Goal: Check status: Check status

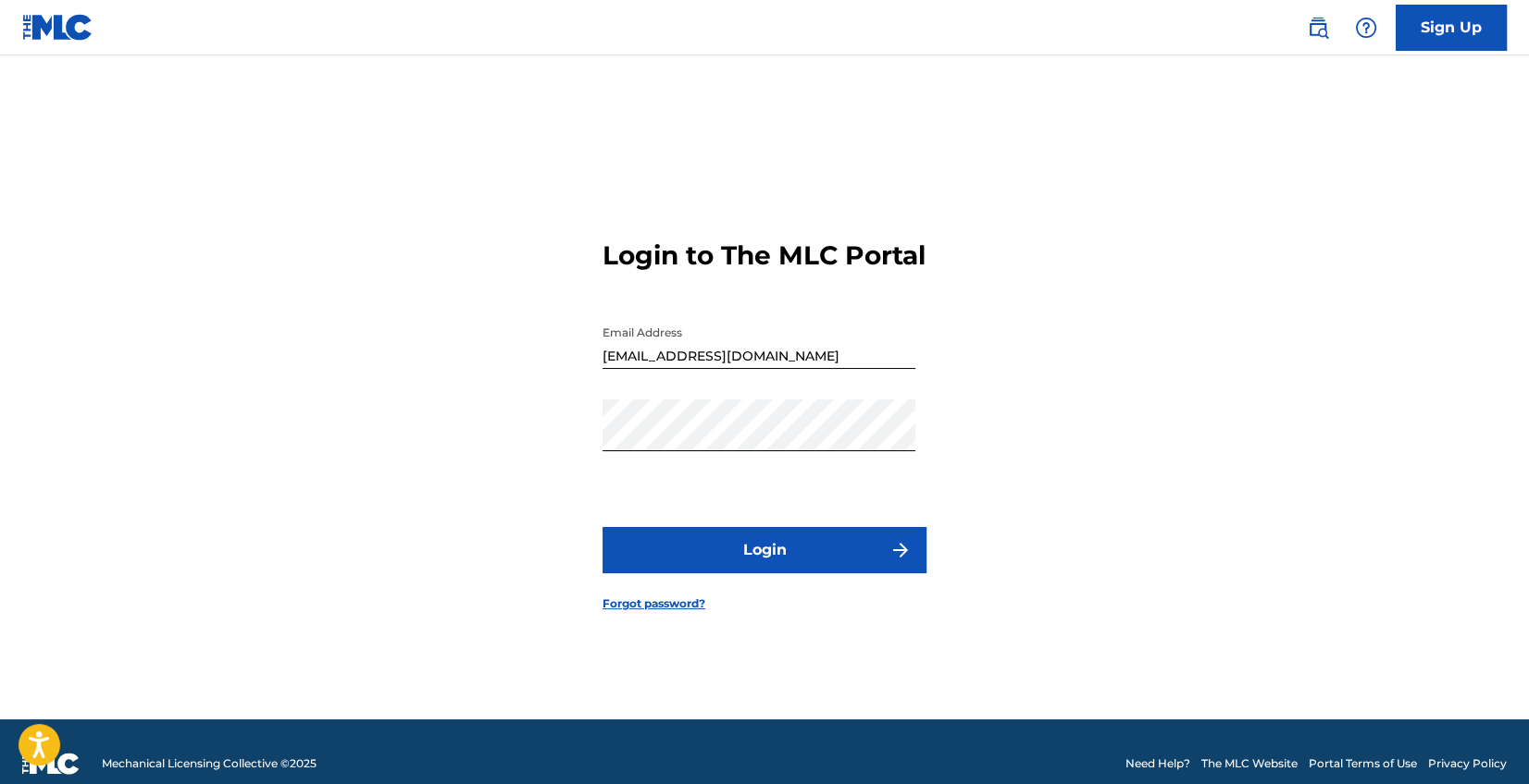
click at [769, 567] on button "Login" at bounding box center [764, 550] width 324 height 46
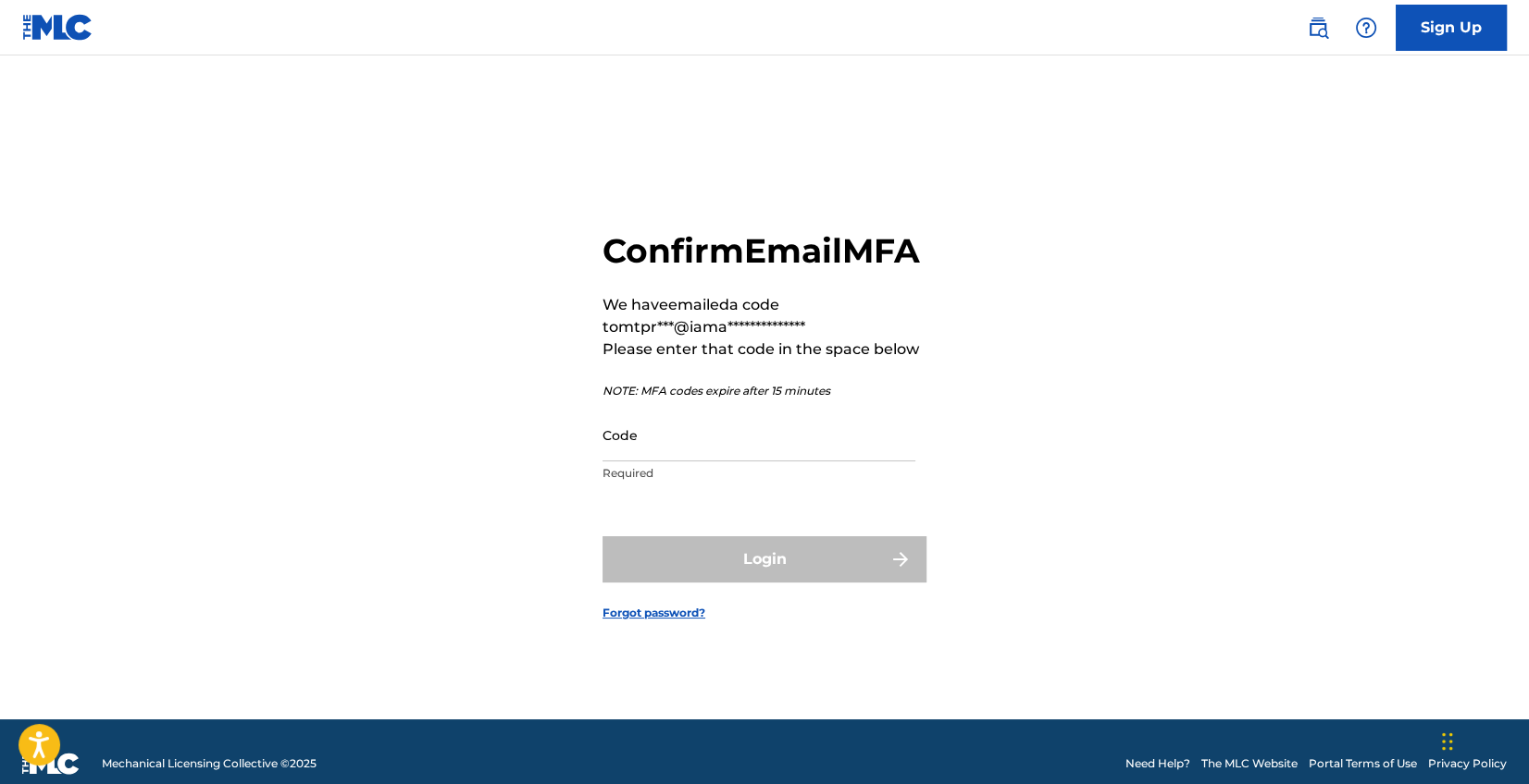
click at [682, 462] on input "Code" at bounding box center [759, 435] width 313 height 53
paste input "849101"
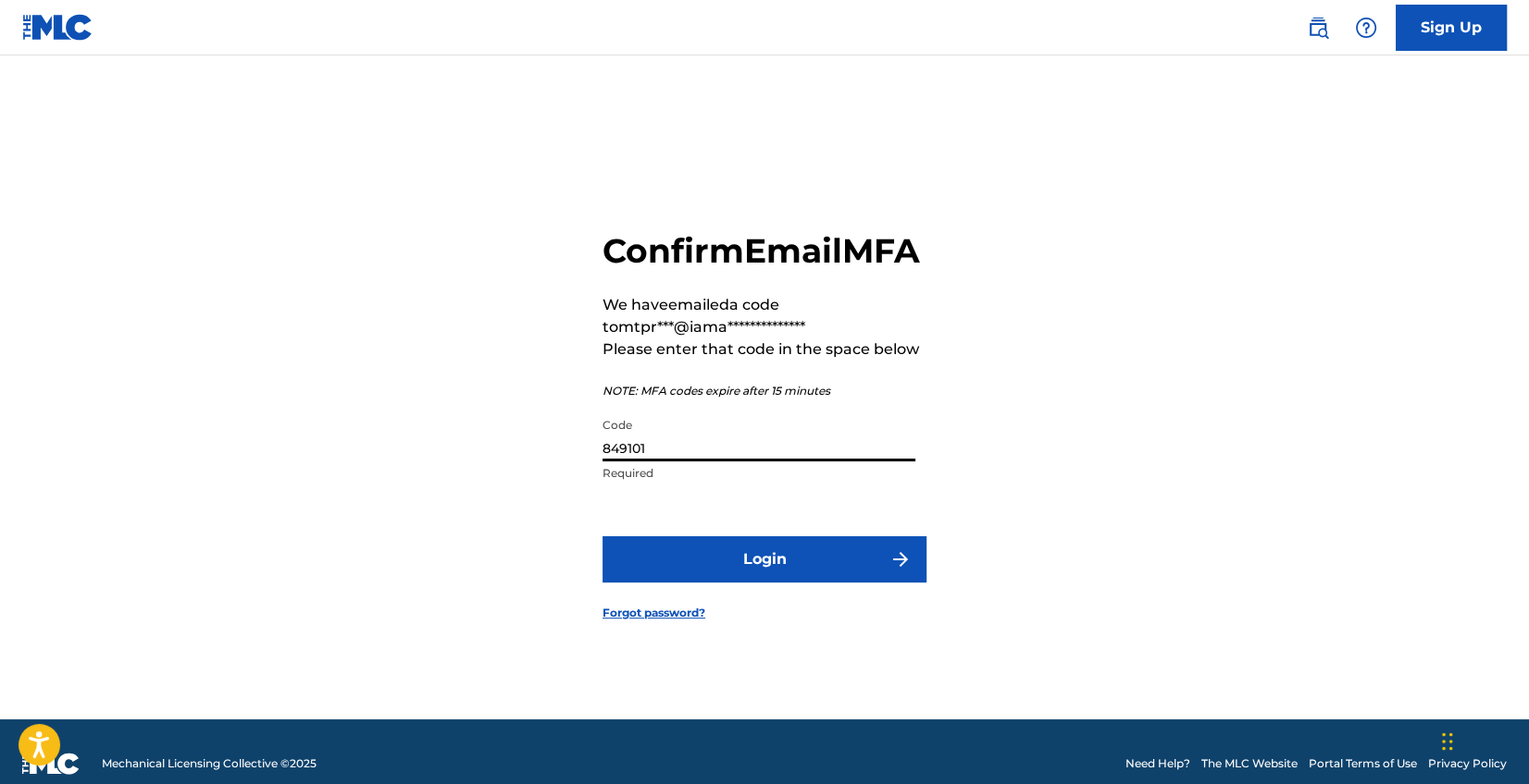
type input "849101"
click at [743, 582] on button "Login" at bounding box center [764, 559] width 324 height 46
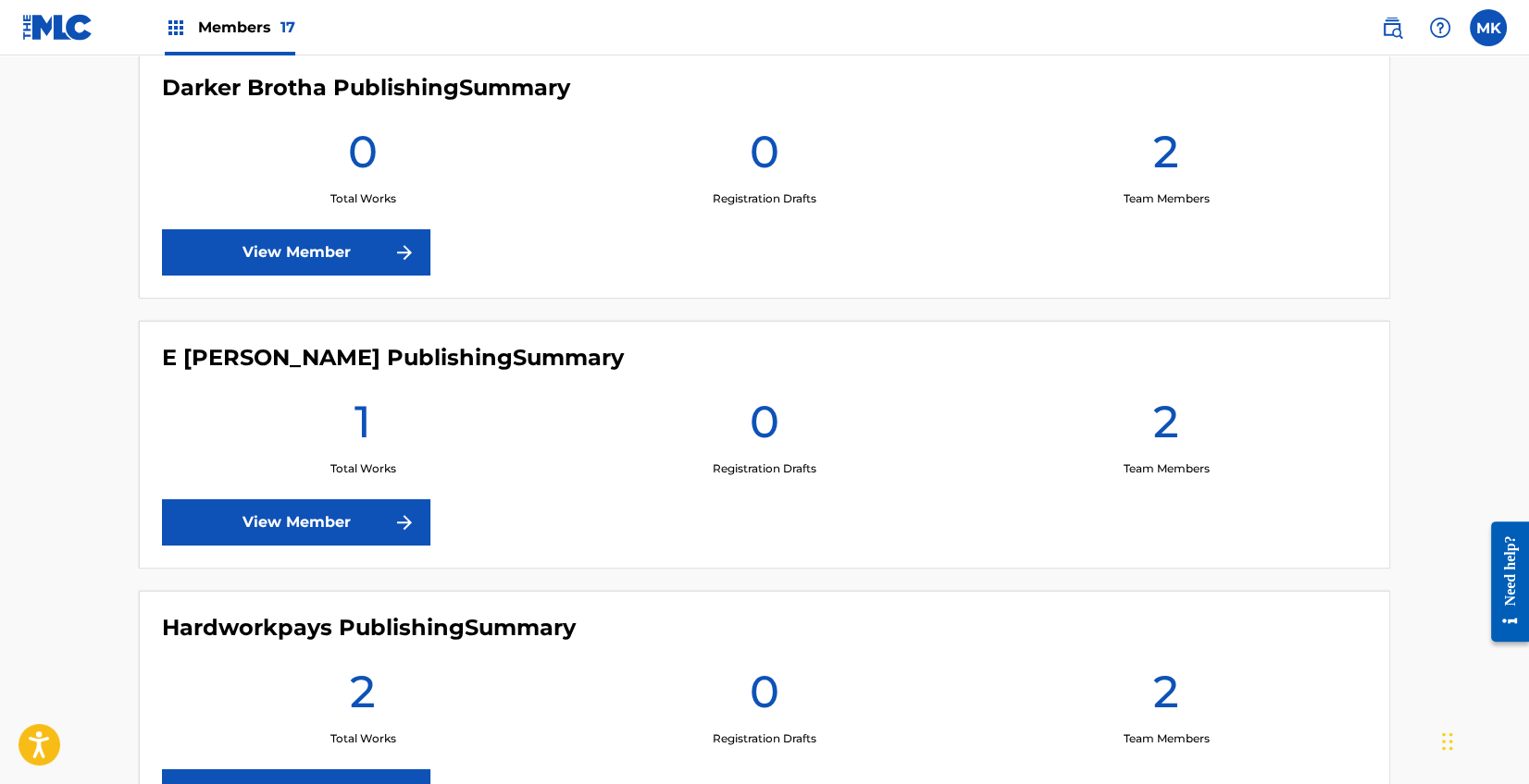
scroll to position [806, 0]
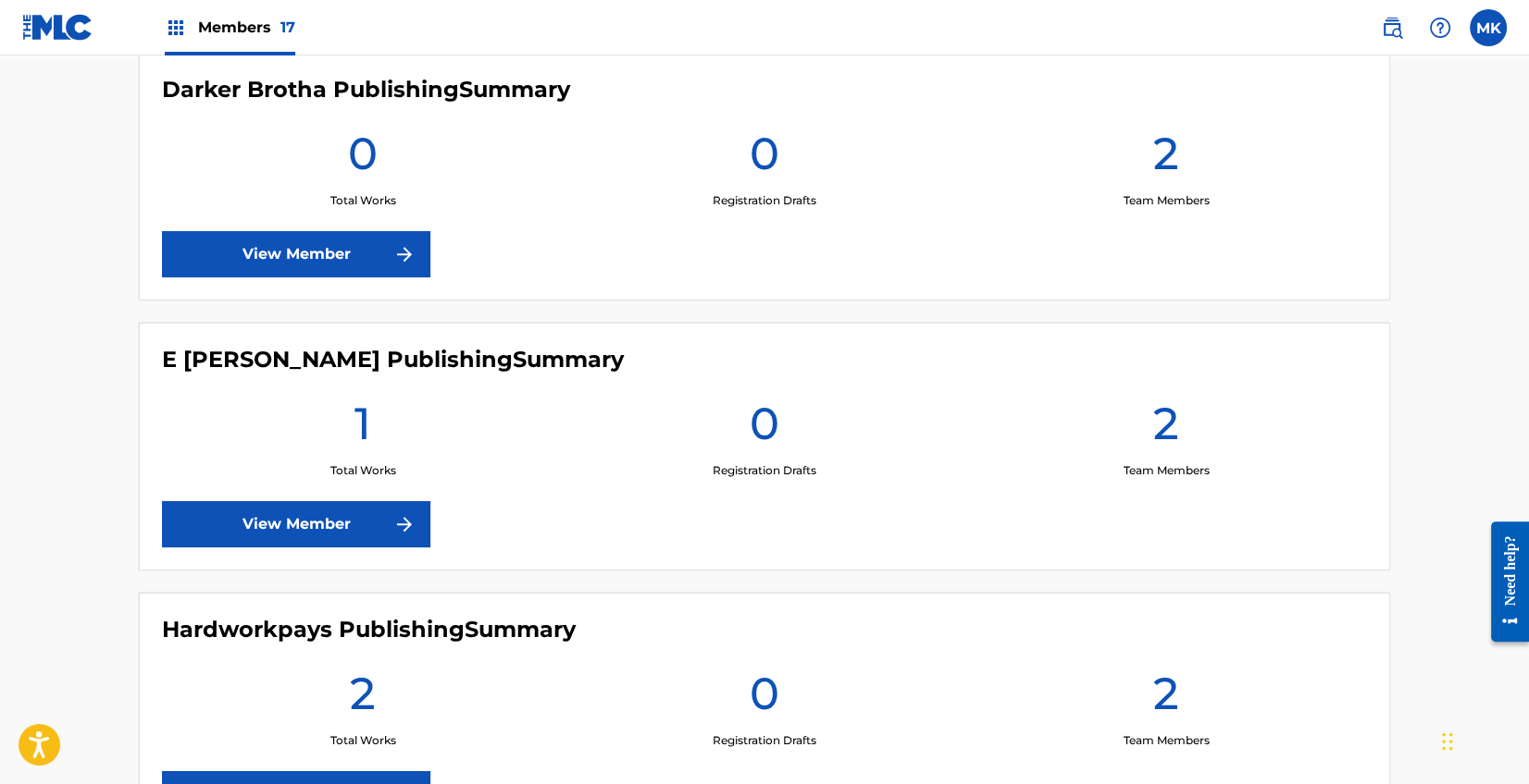
click at [362, 528] on link "View Member" at bounding box center [296, 524] width 269 height 46
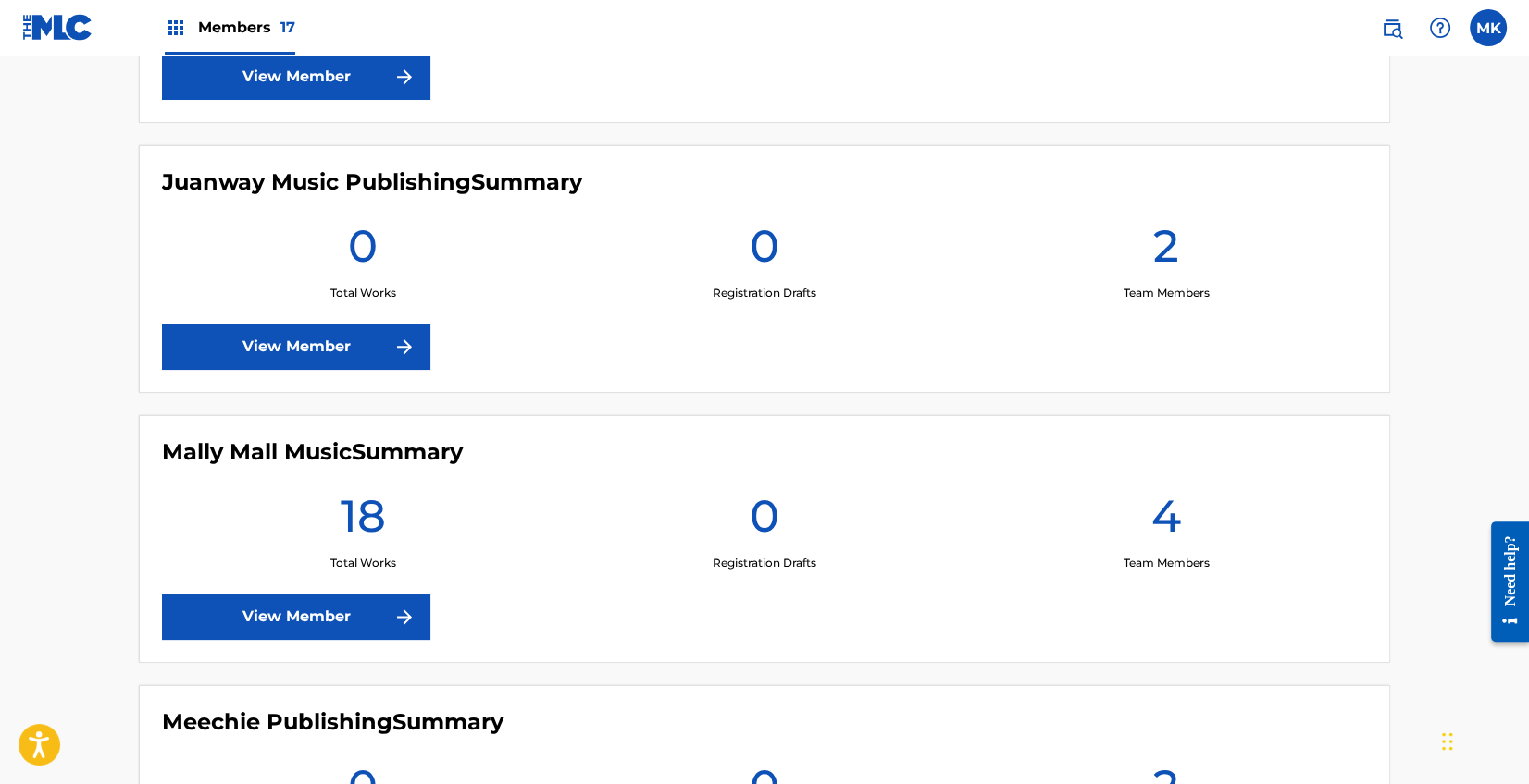
scroll to position [2605, 0]
click at [303, 619] on link "View Member" at bounding box center [296, 615] width 269 height 46
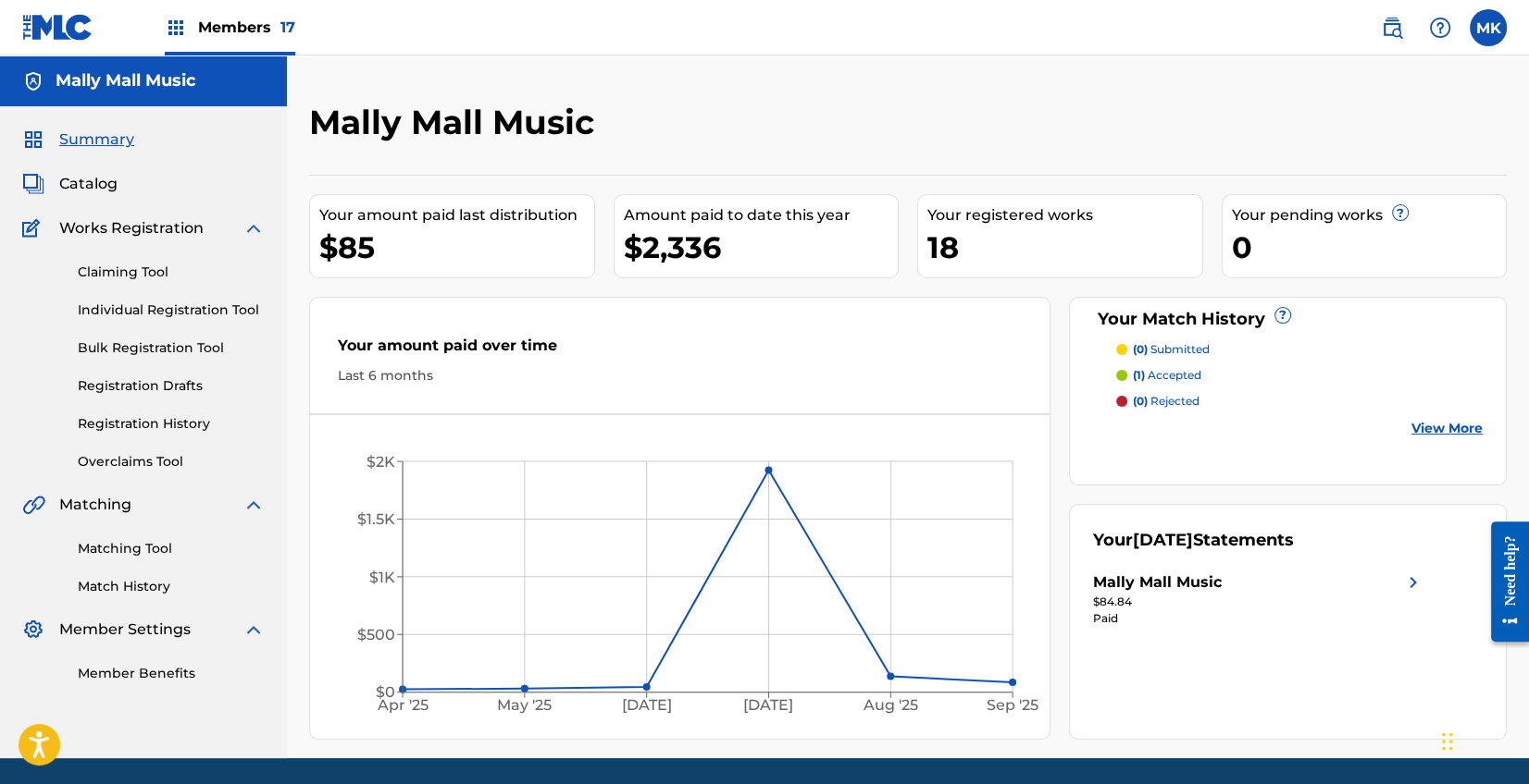
click at [1442, 429] on link "View More" at bounding box center [1447, 429] width 72 height 20
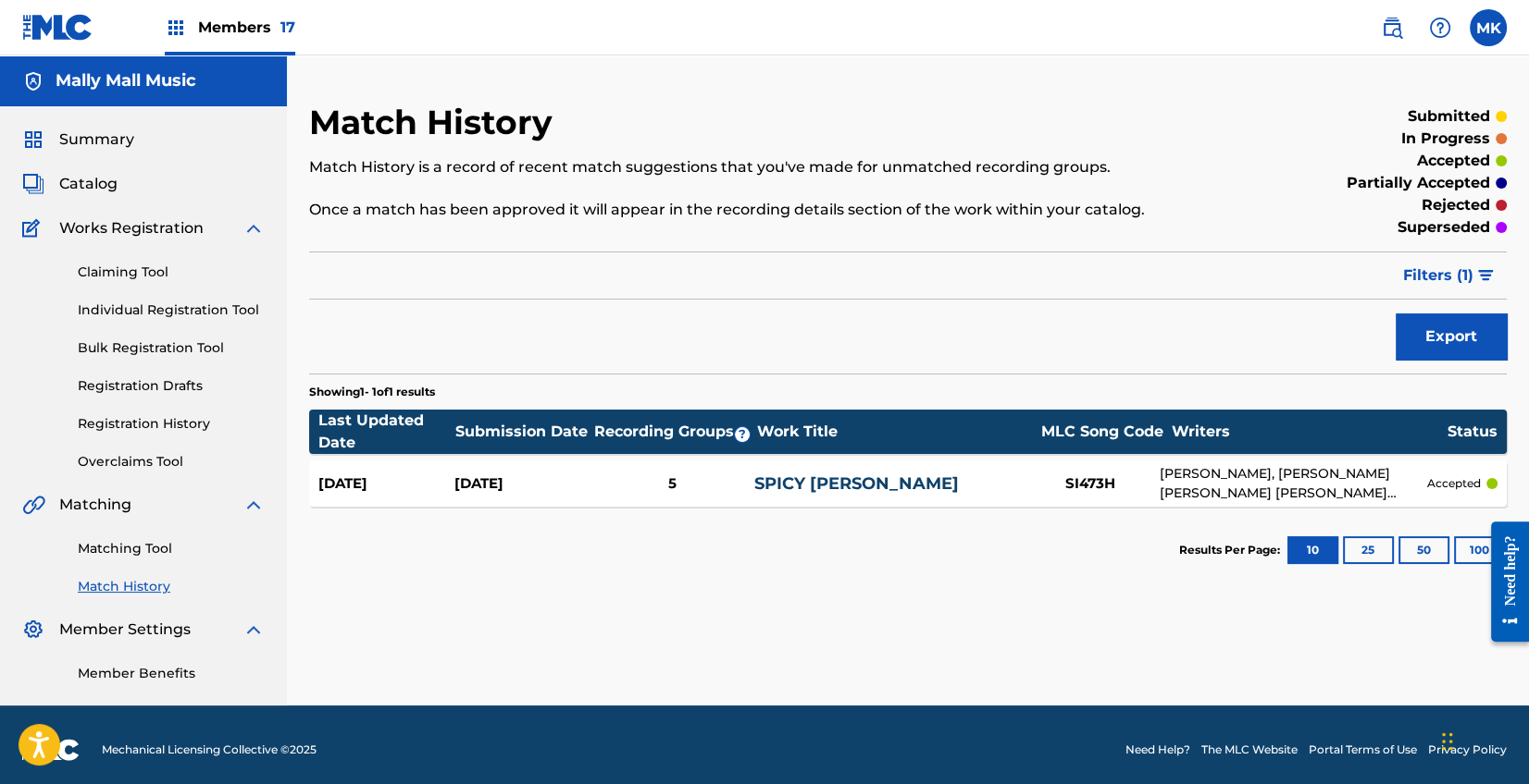
click at [1405, 481] on div "[PERSON_NAME], [PERSON_NAME] [PERSON_NAME] [PERSON_NAME] [PERSON_NAME], [PERSON…" at bounding box center [1293, 483] width 268 height 39
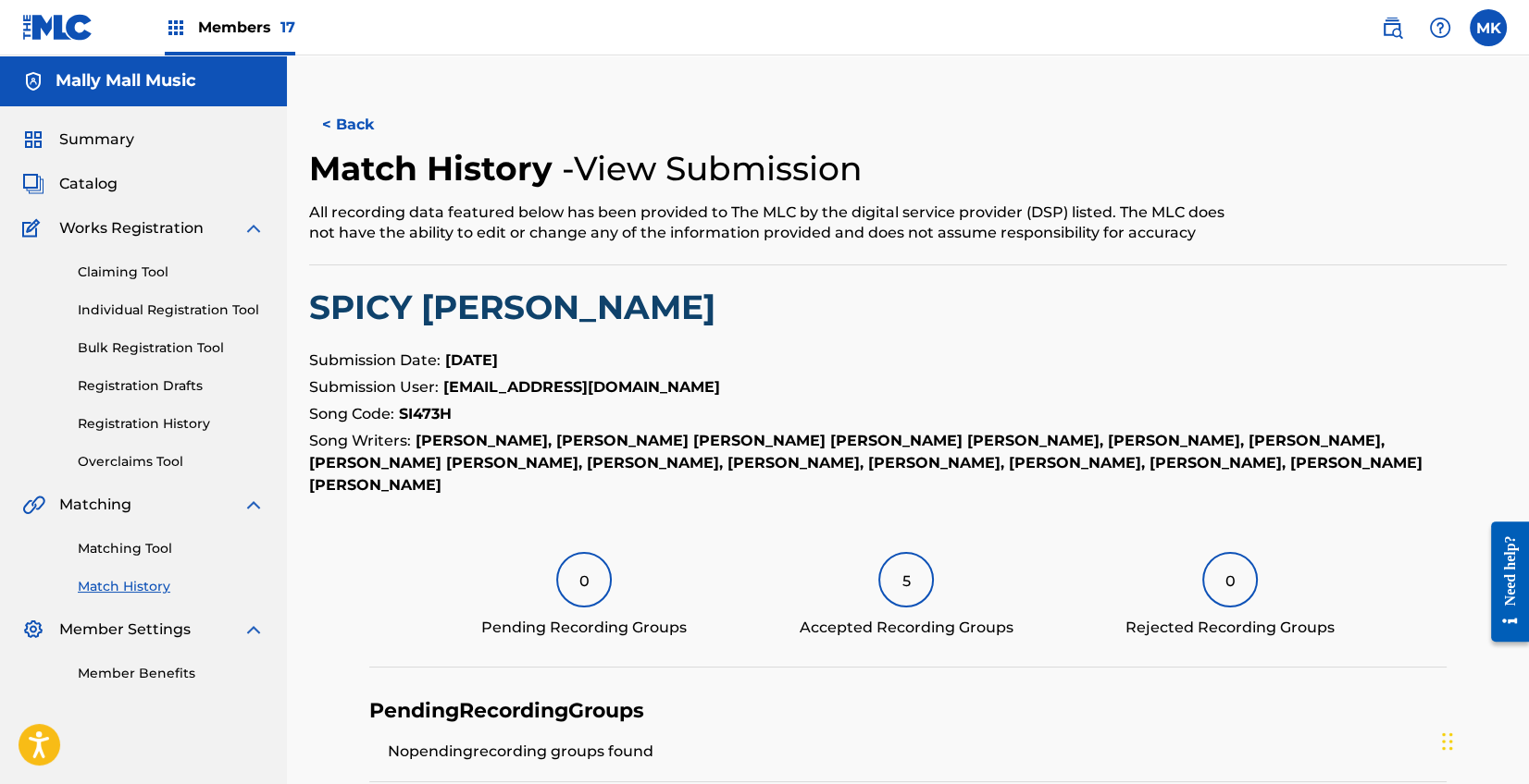
scroll to position [271, 0]
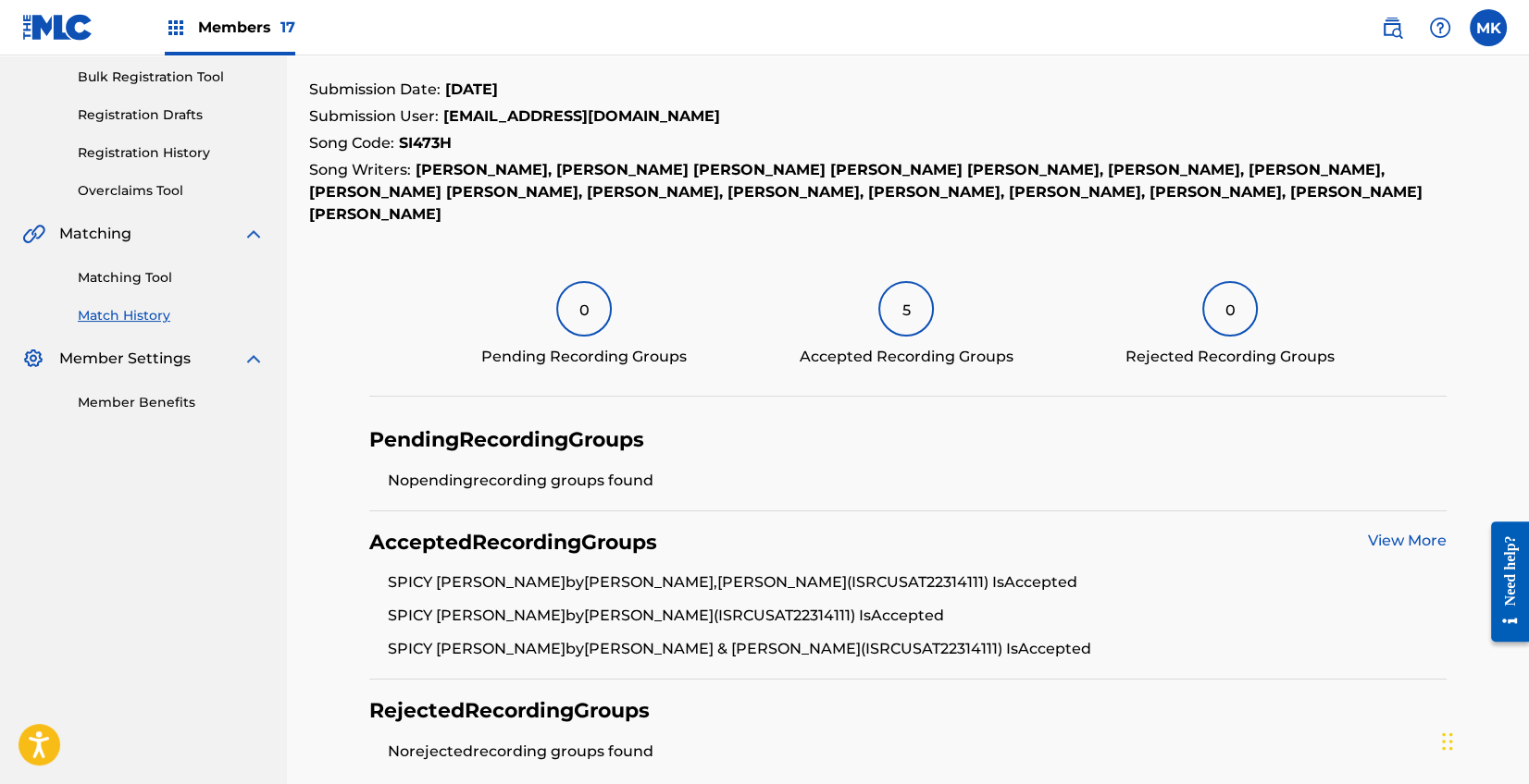
click at [908, 318] on div "5" at bounding box center [906, 308] width 56 height 56
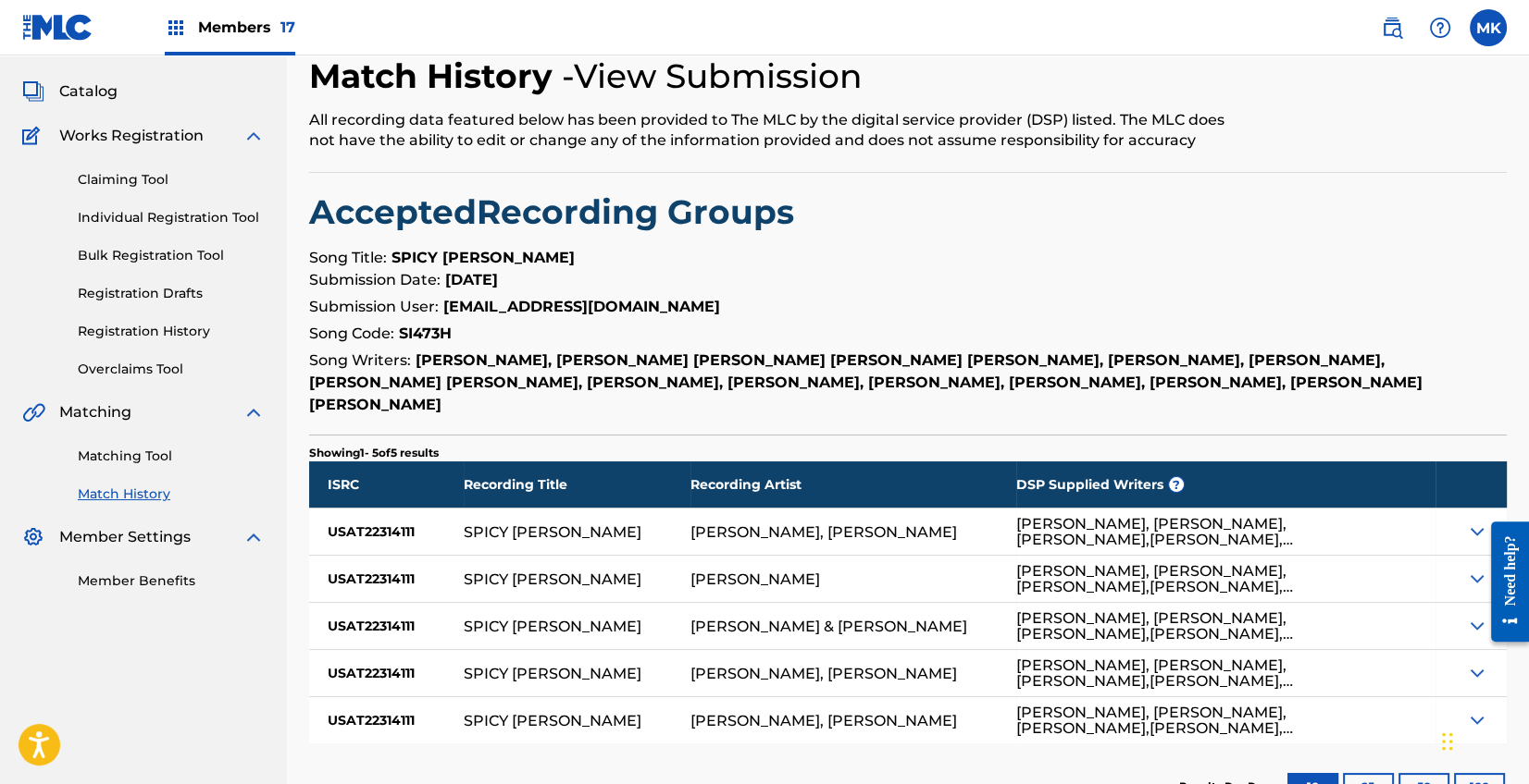
scroll to position [227, 0]
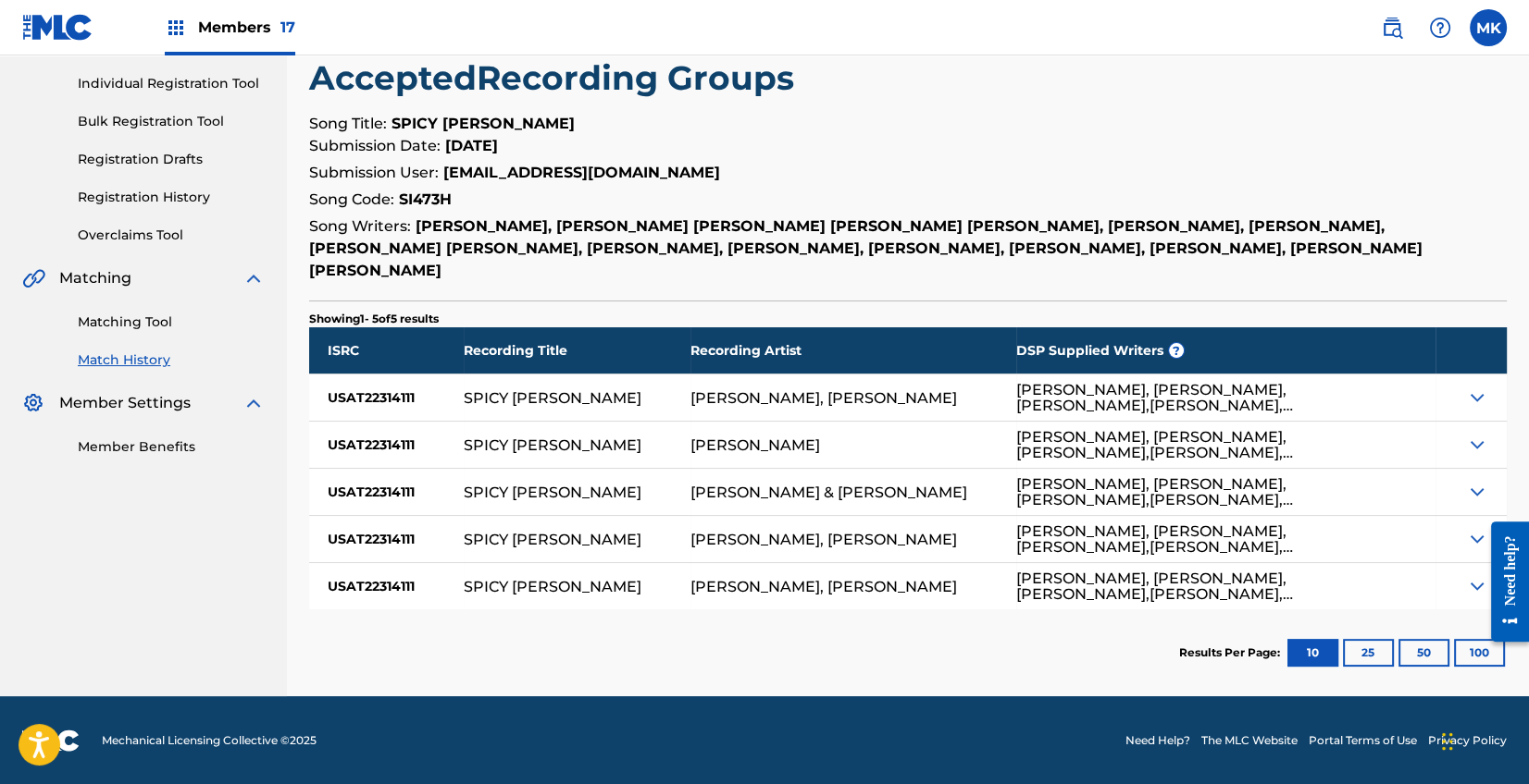
click at [1474, 399] on img at bounding box center [1477, 398] width 23 height 23
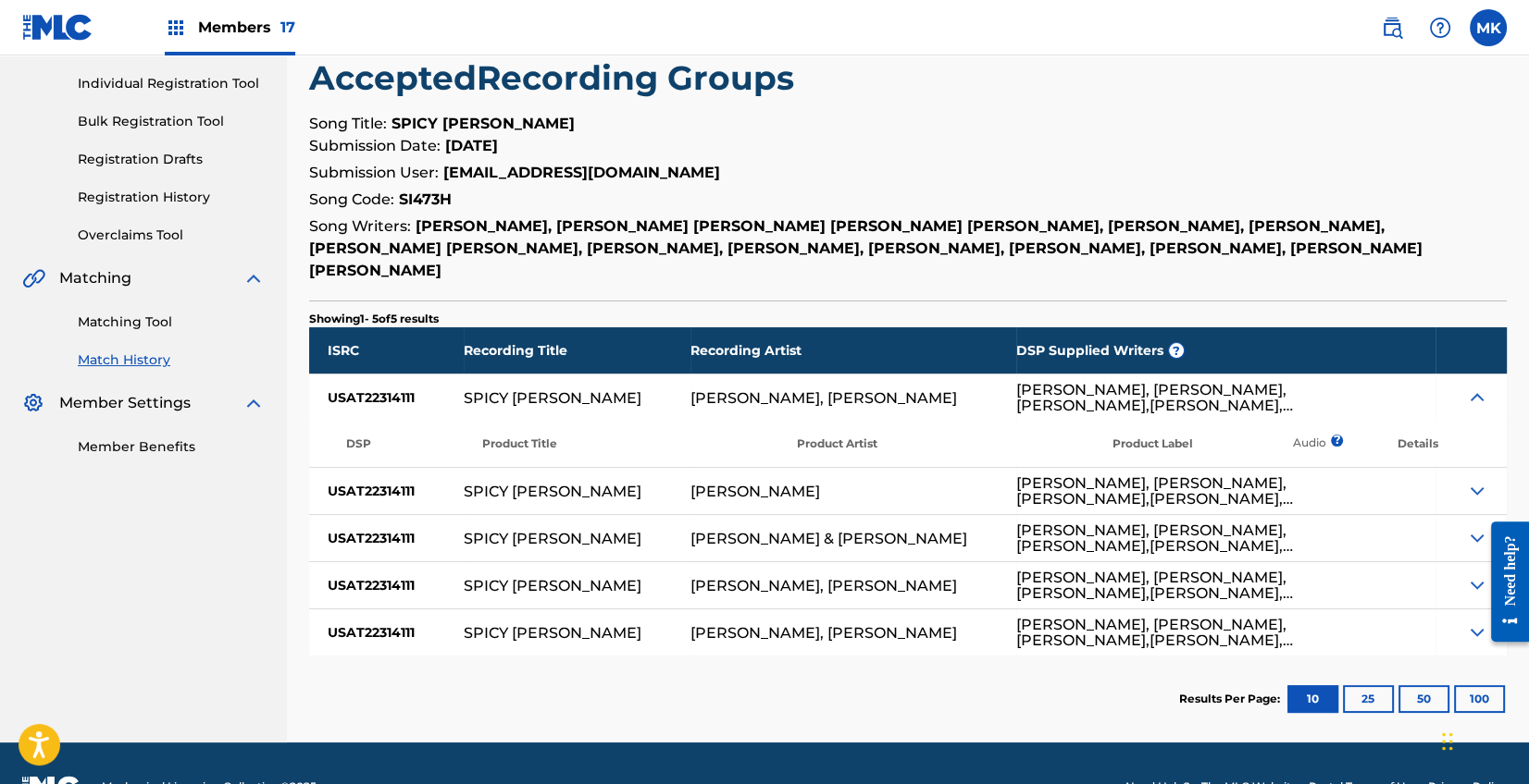
click at [1474, 395] on img at bounding box center [1477, 398] width 23 height 23
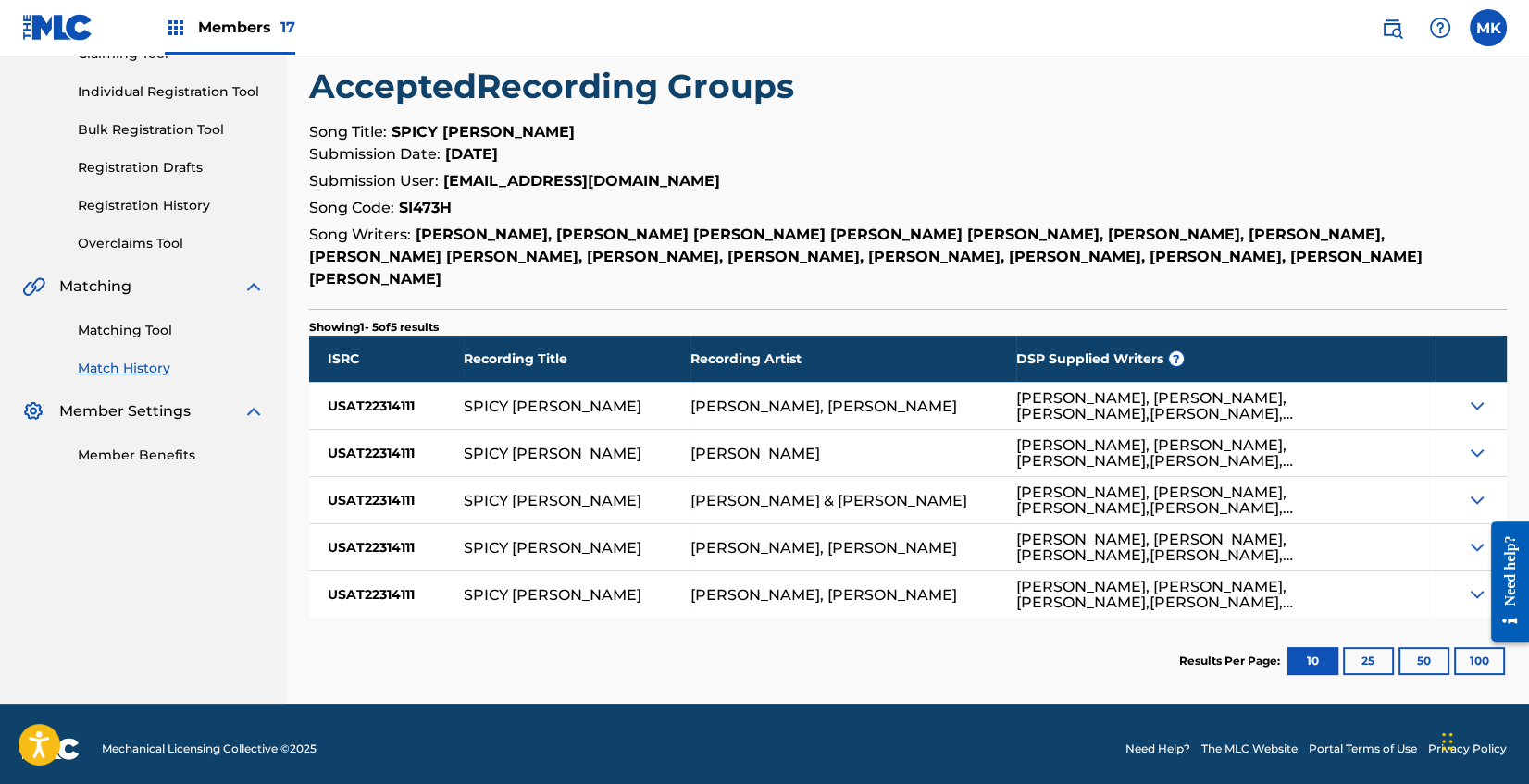
scroll to position [0, 0]
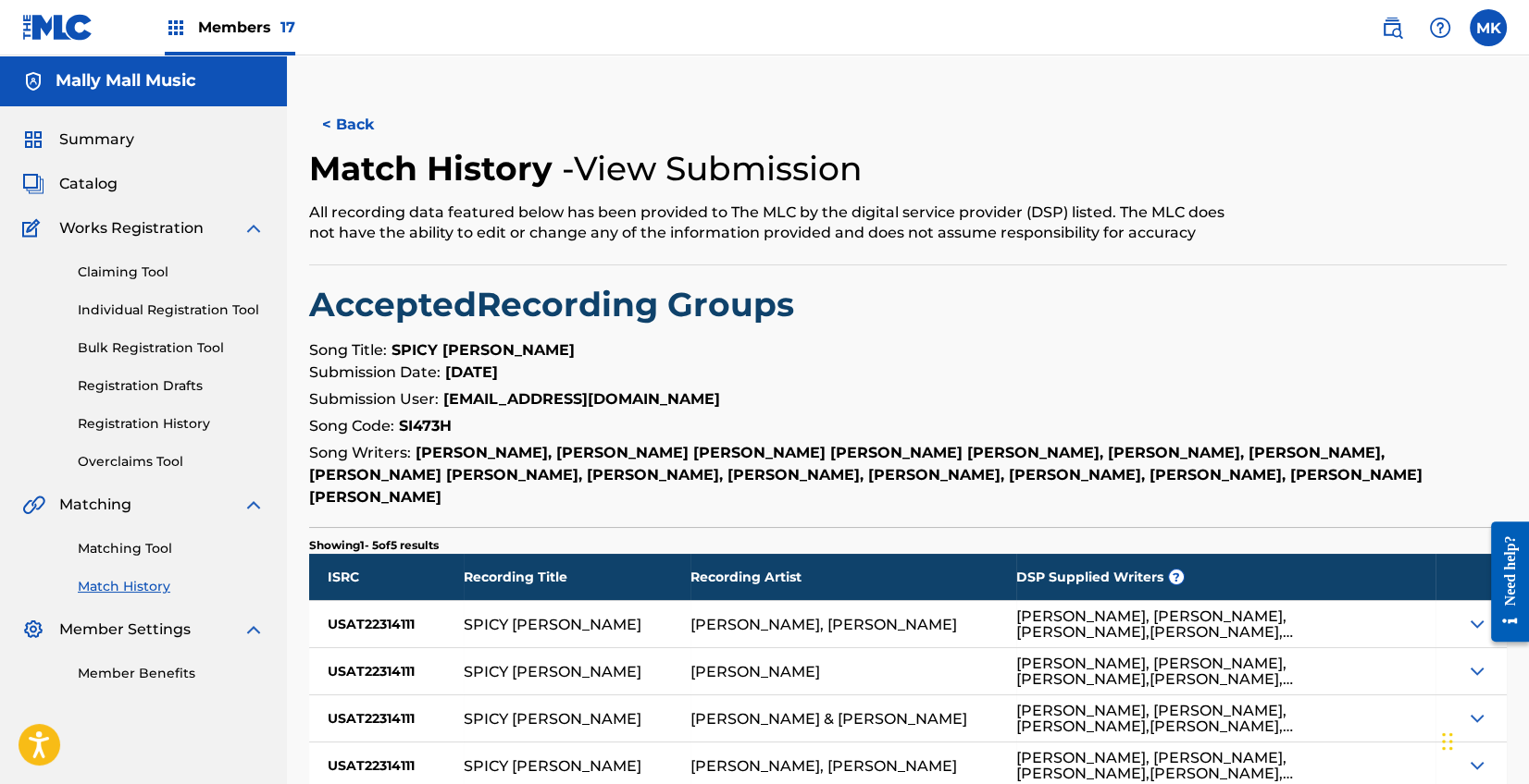
click at [158, 420] on link "Registration History" at bounding box center [171, 424] width 187 height 20
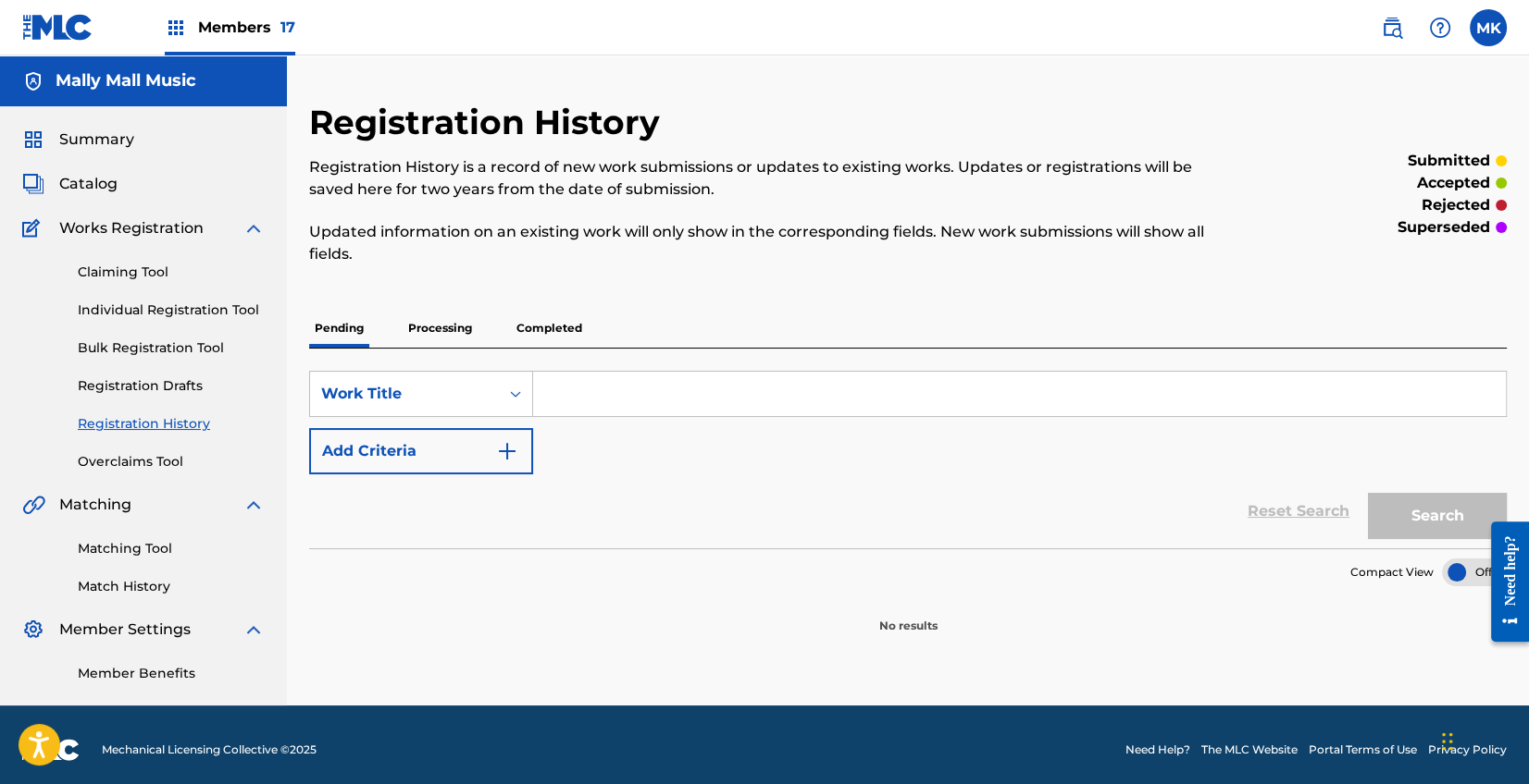
click at [564, 326] on p "Completed" at bounding box center [549, 328] width 76 height 39
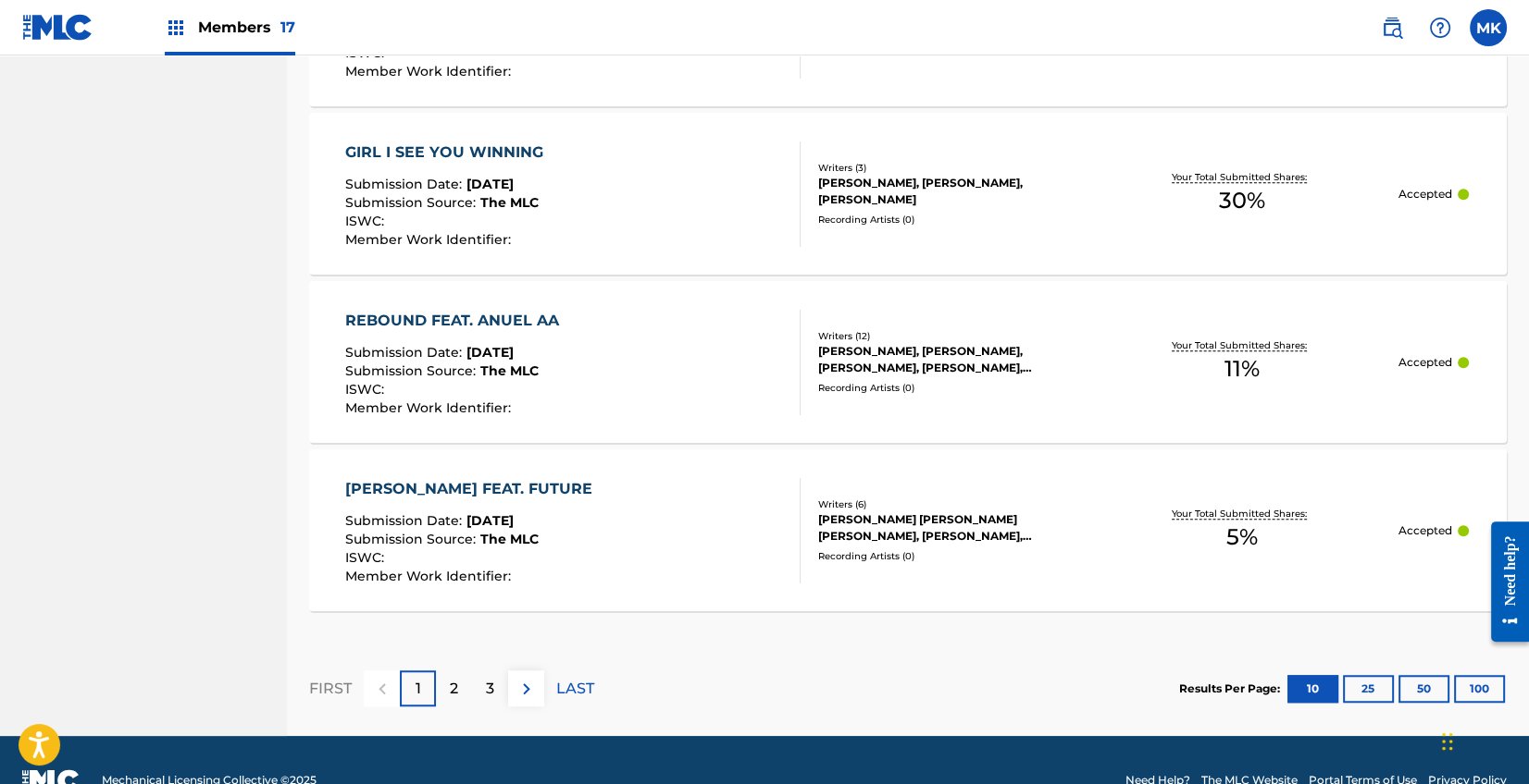
scroll to position [1776, 0]
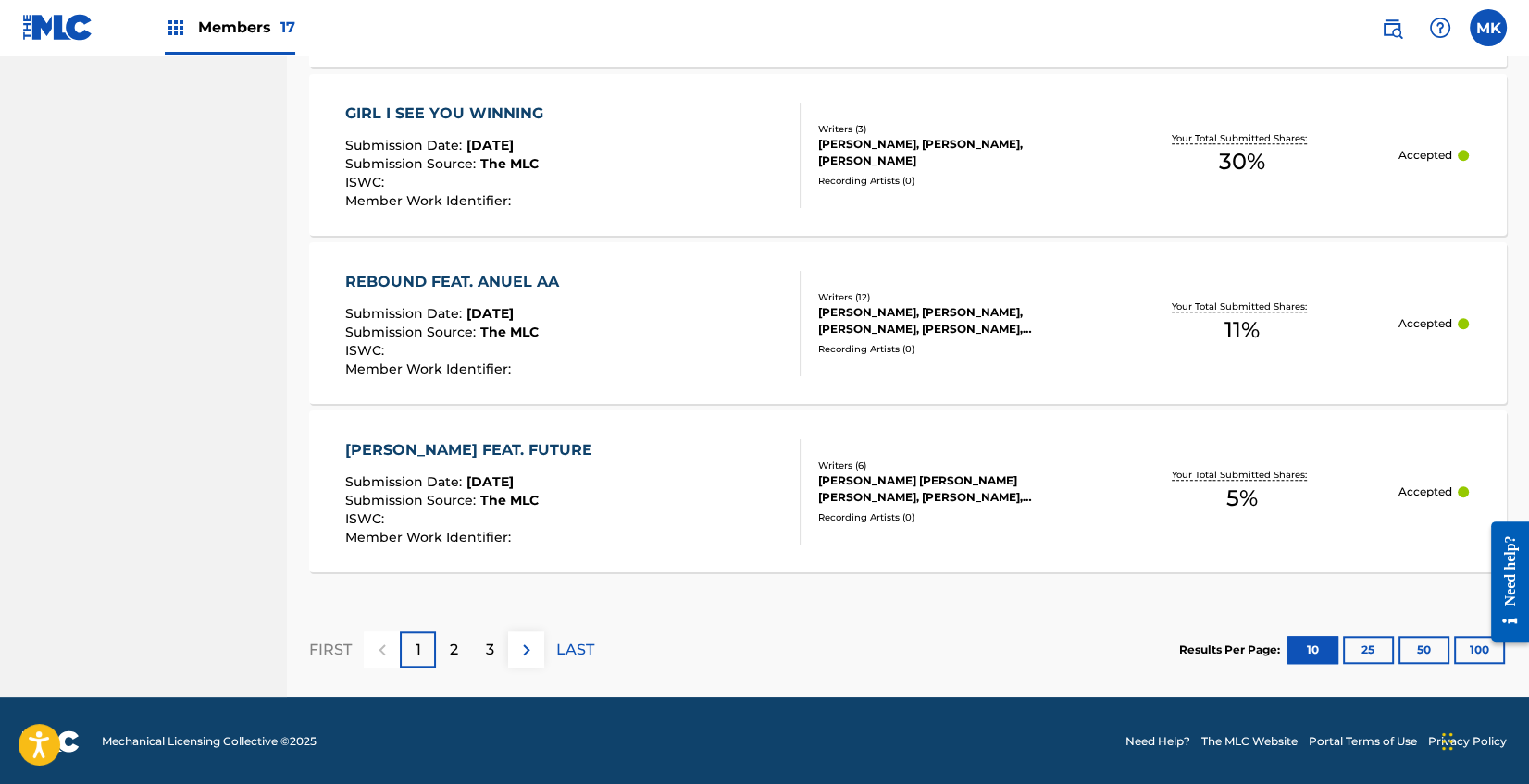
click at [518, 645] on img at bounding box center [527, 650] width 23 height 23
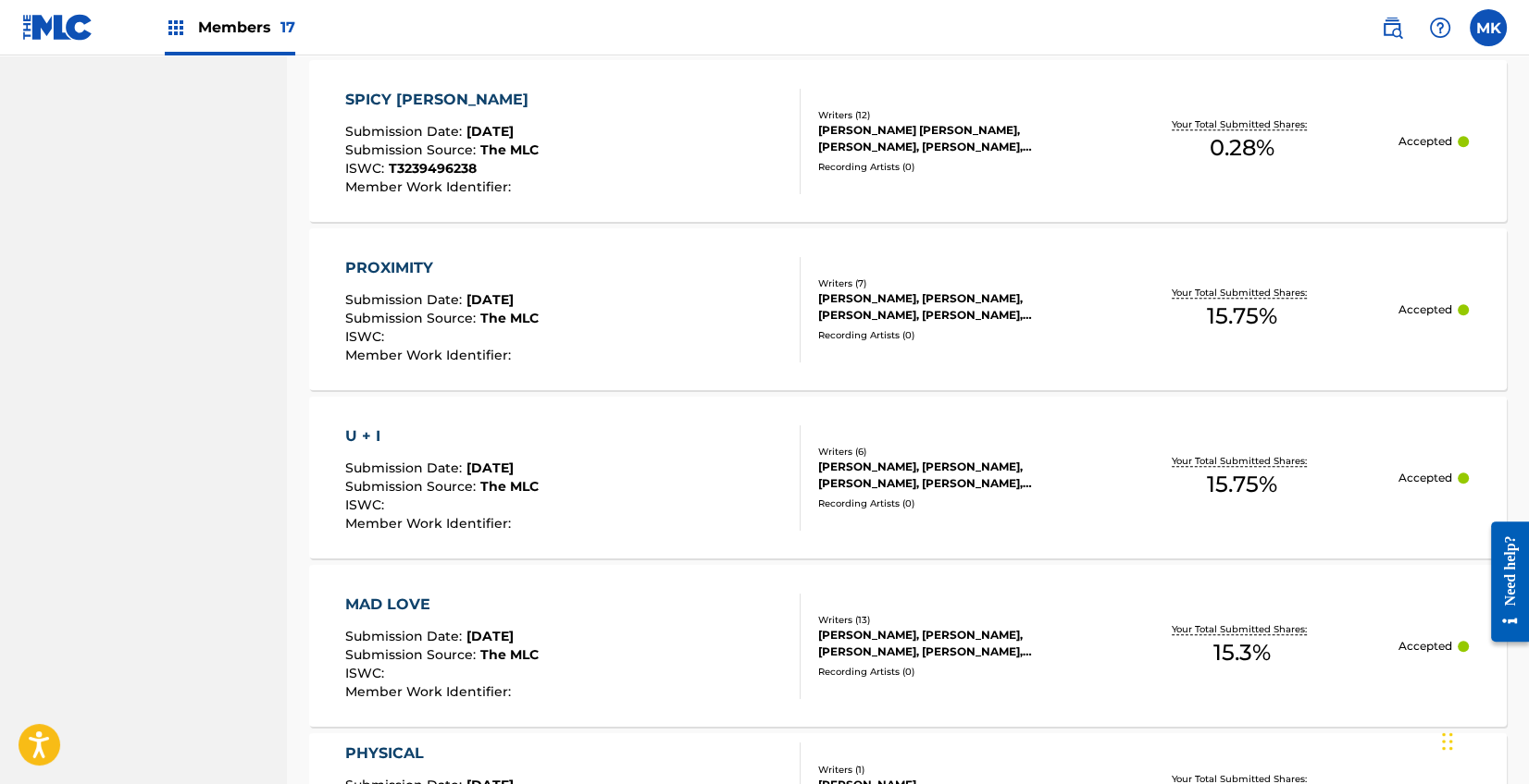
scroll to position [1258, 0]
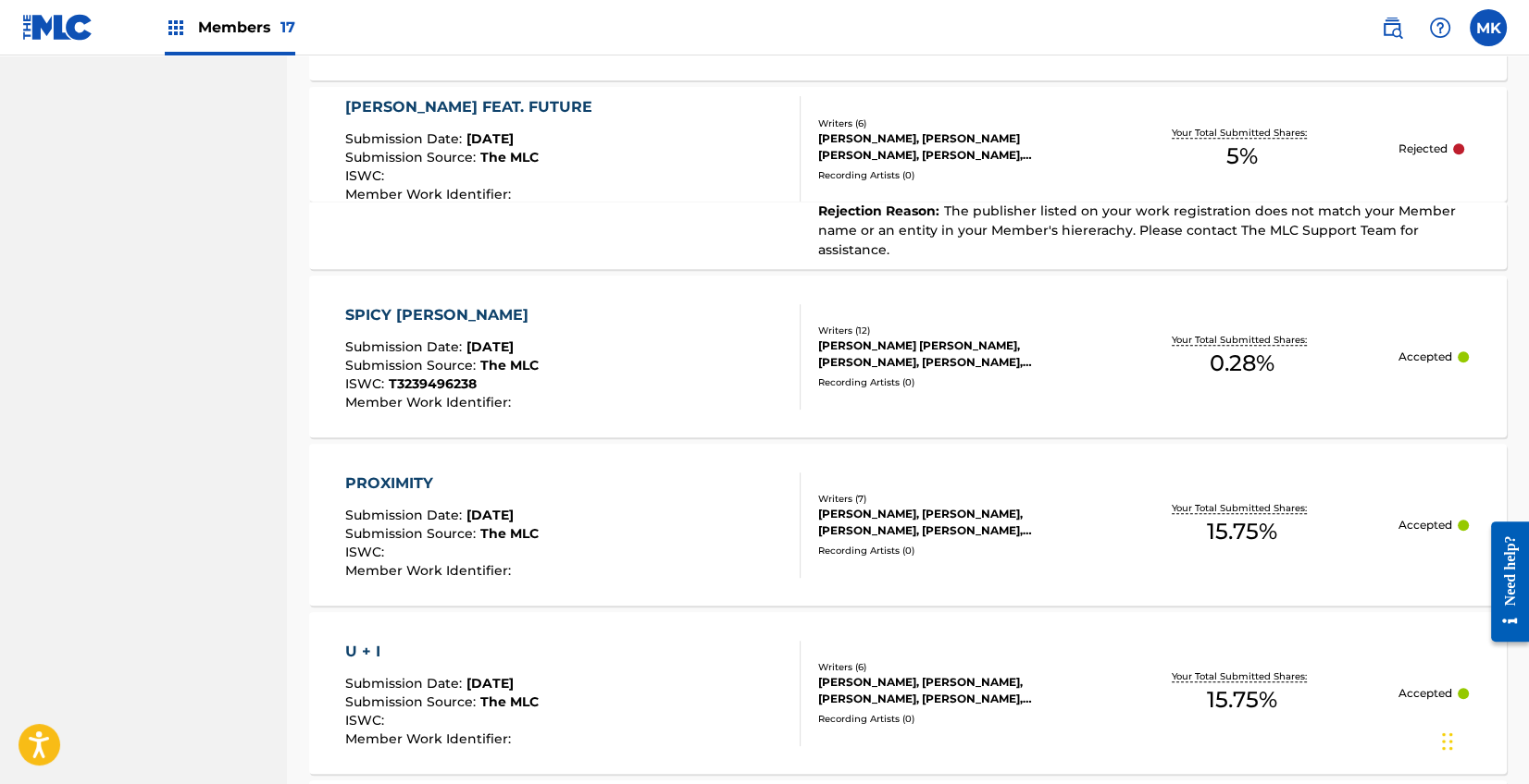
click at [1321, 351] on div "Your Total Submitted Shares: 0.28 %" at bounding box center [1241, 356] width 314 height 57
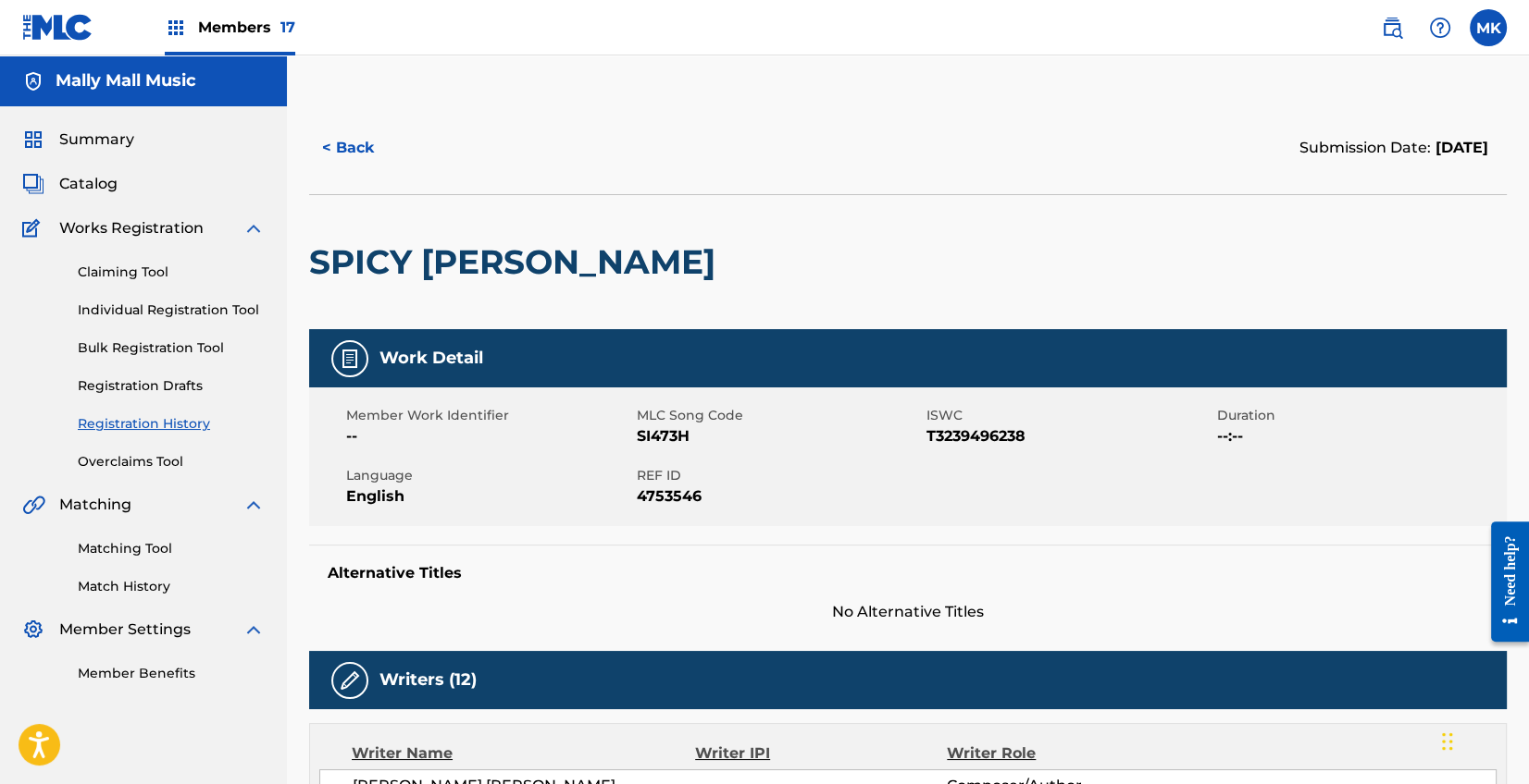
click at [353, 147] on button "< Back" at bounding box center [365, 148] width 111 height 46
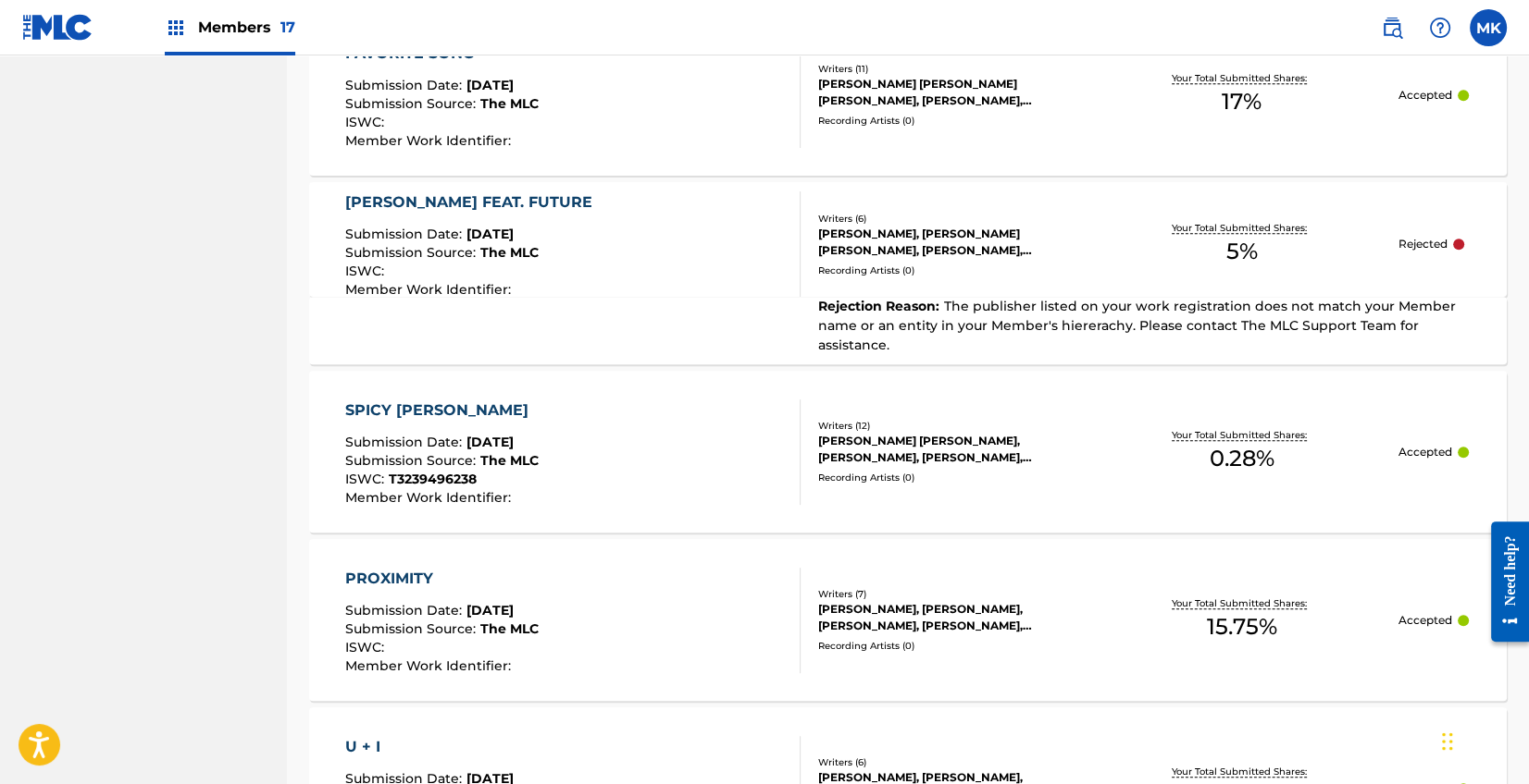
scroll to position [1252, 0]
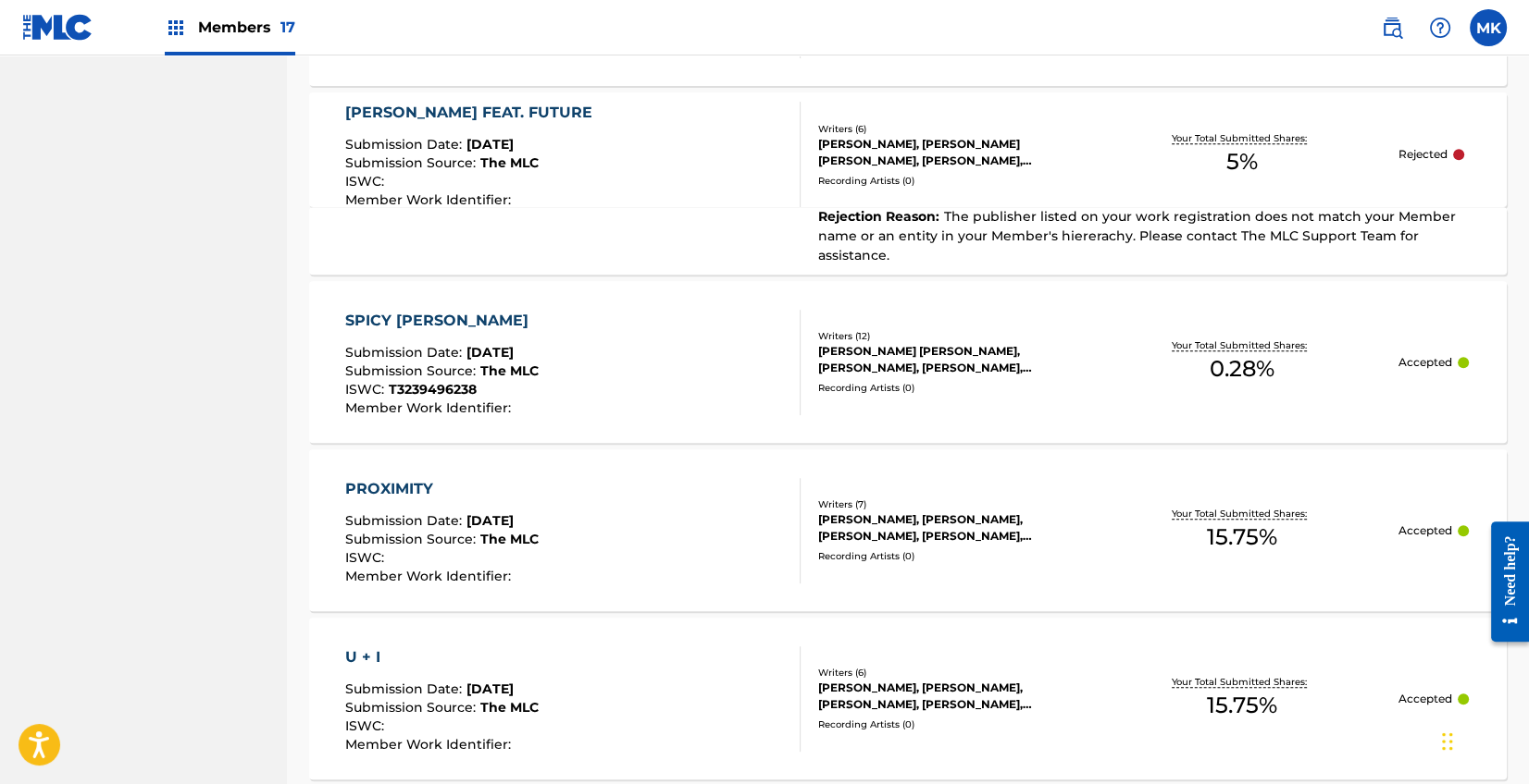
click at [1176, 349] on div "Your Total Submitted Shares: 0.28 %" at bounding box center [1241, 362] width 314 height 57
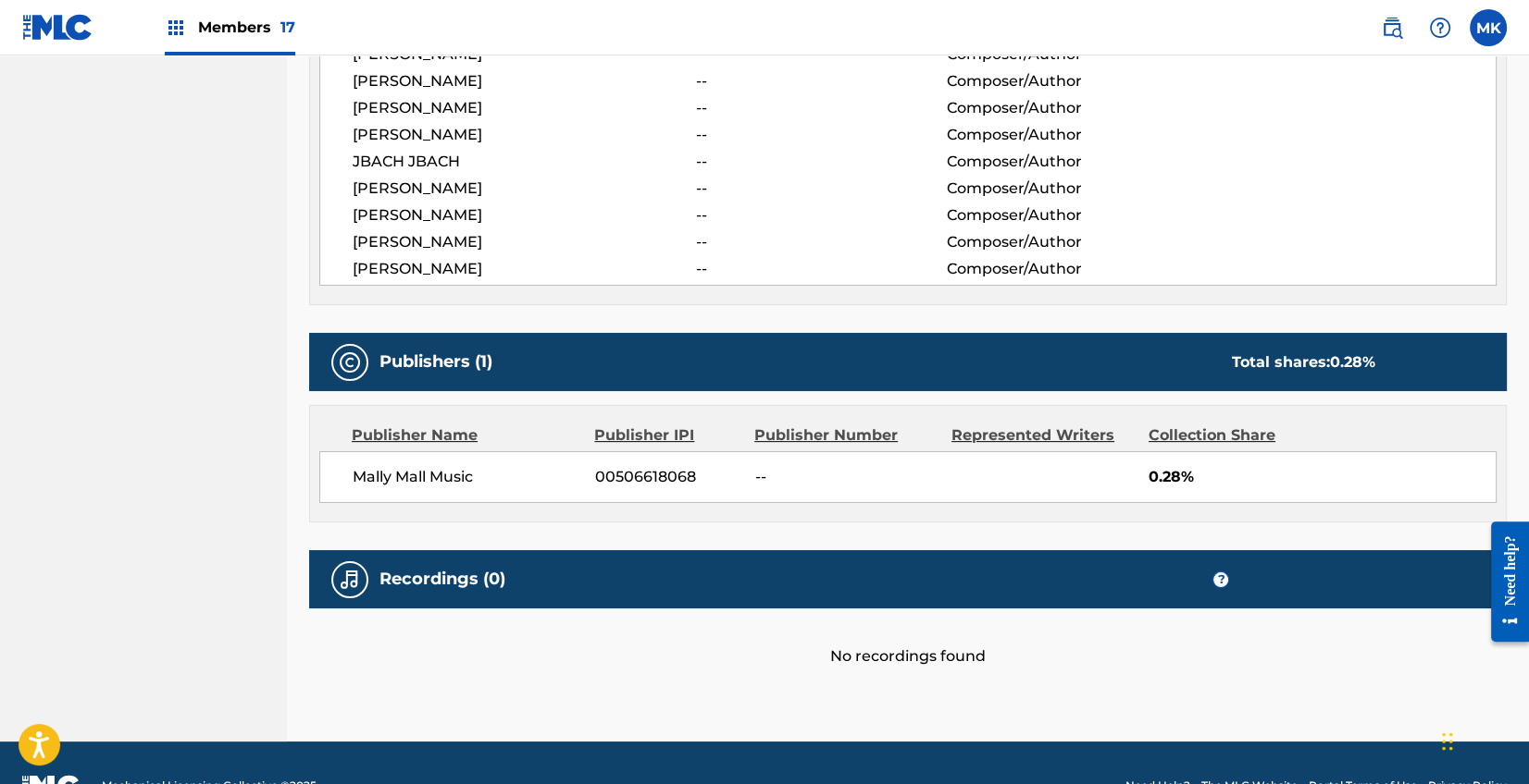
scroll to position [857, 0]
